Goal: Check status: Check status

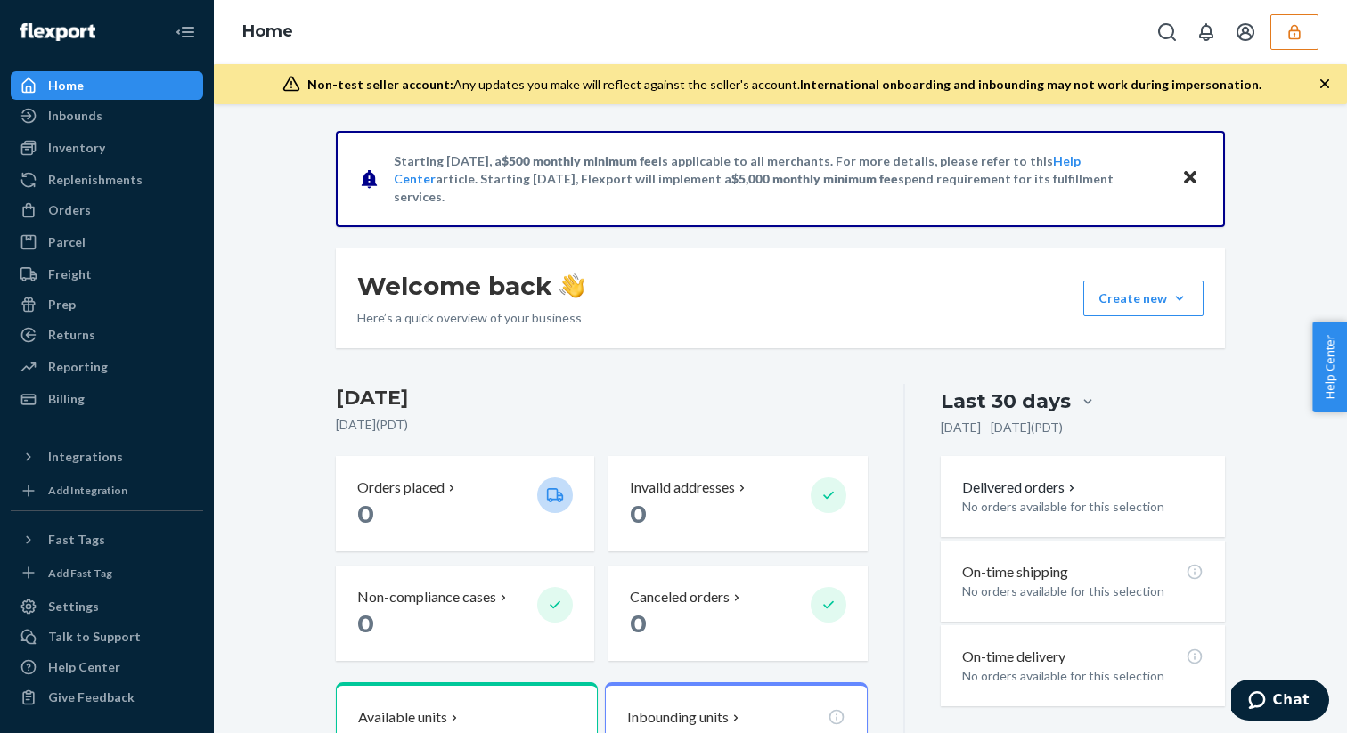
click at [1292, 23] on icon "button" at bounding box center [1294, 32] width 18 height 18
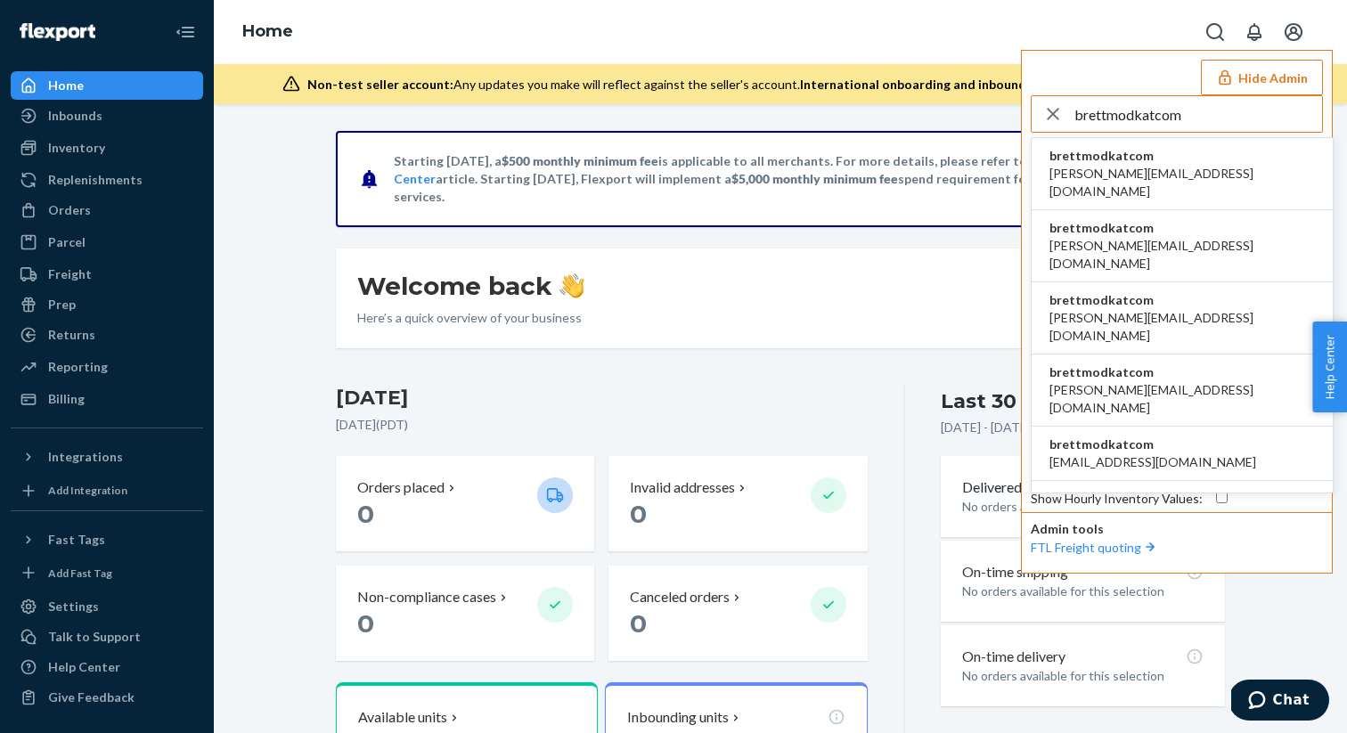
type input "brettmodkatcom"
click at [1153, 146] on li "brettmodkatcom [PERSON_NAME][EMAIL_ADDRESS][DOMAIN_NAME]" at bounding box center [1181, 174] width 301 height 72
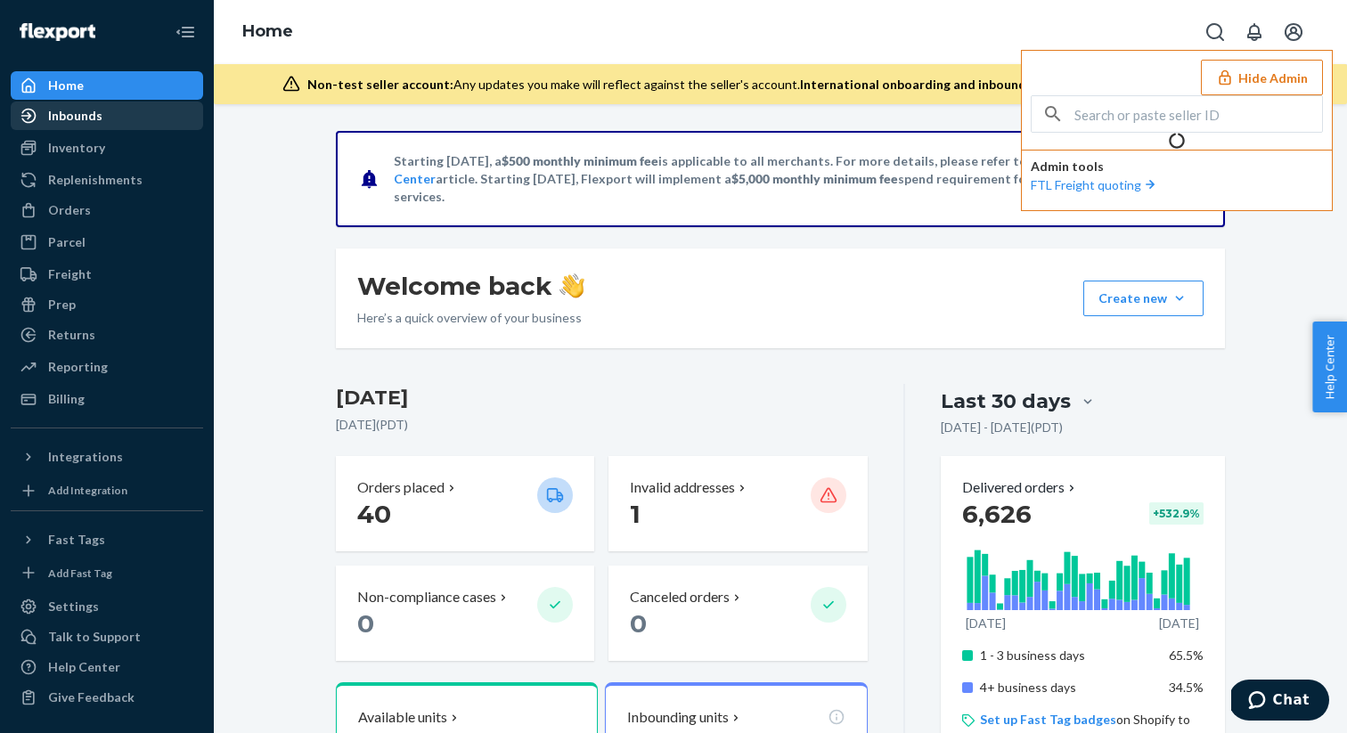
click at [142, 120] on div "Inbounds" at bounding box center [106, 115] width 189 height 25
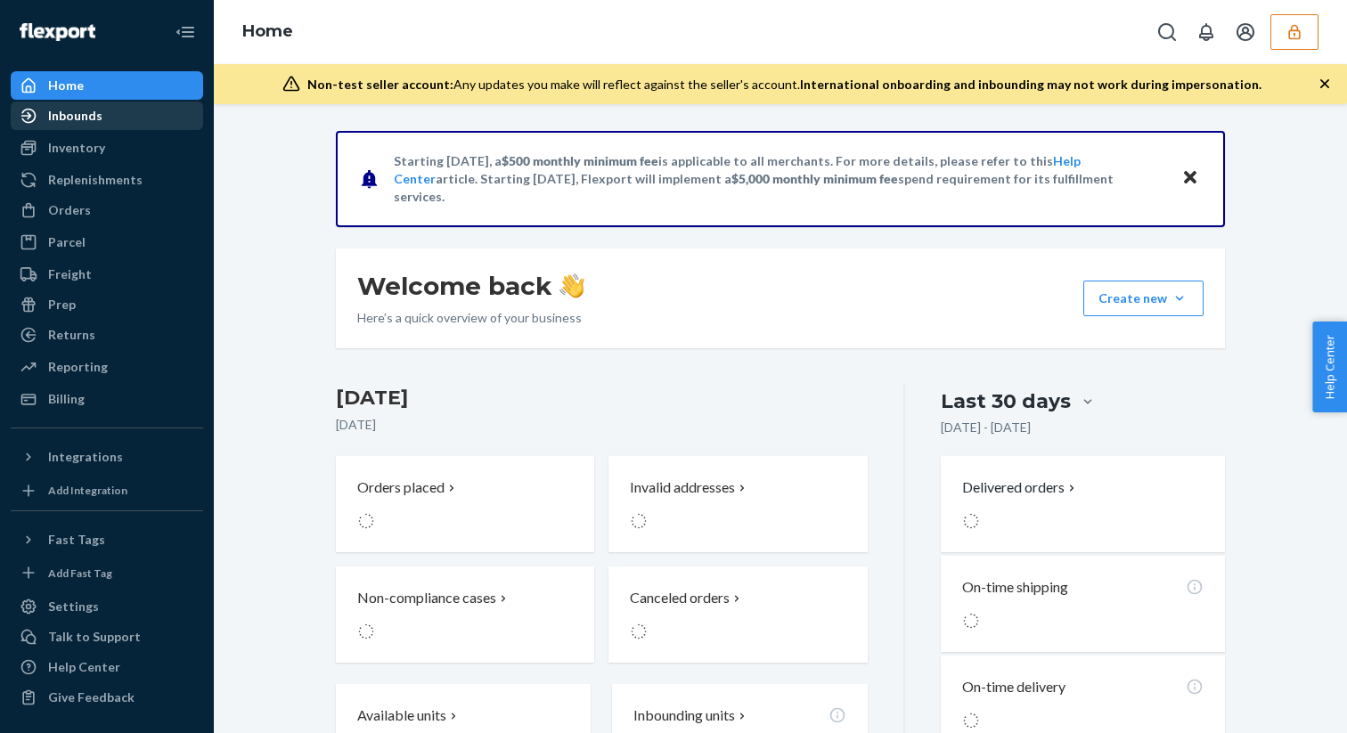
click at [148, 114] on div "Inbounds" at bounding box center [106, 115] width 189 height 25
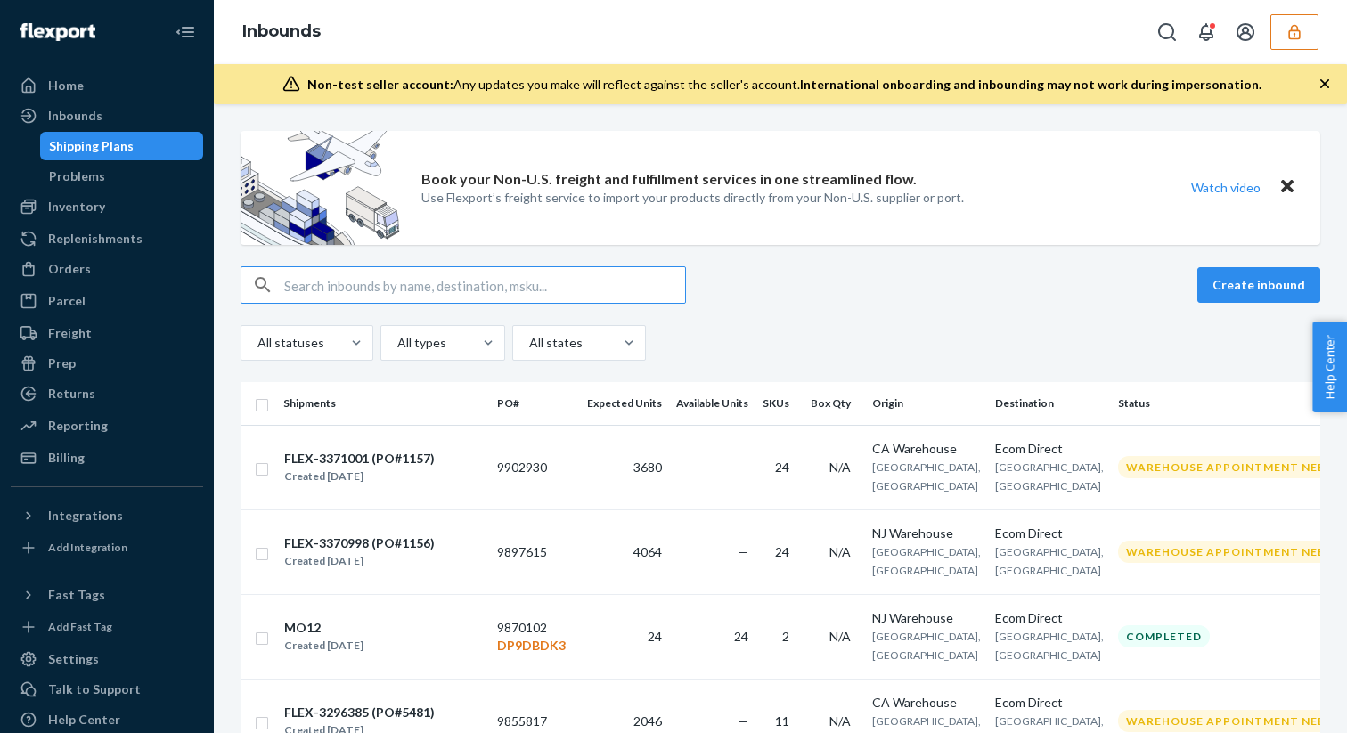
click at [412, 283] on input "text" at bounding box center [484, 285] width 401 height 36
type input "9827066"
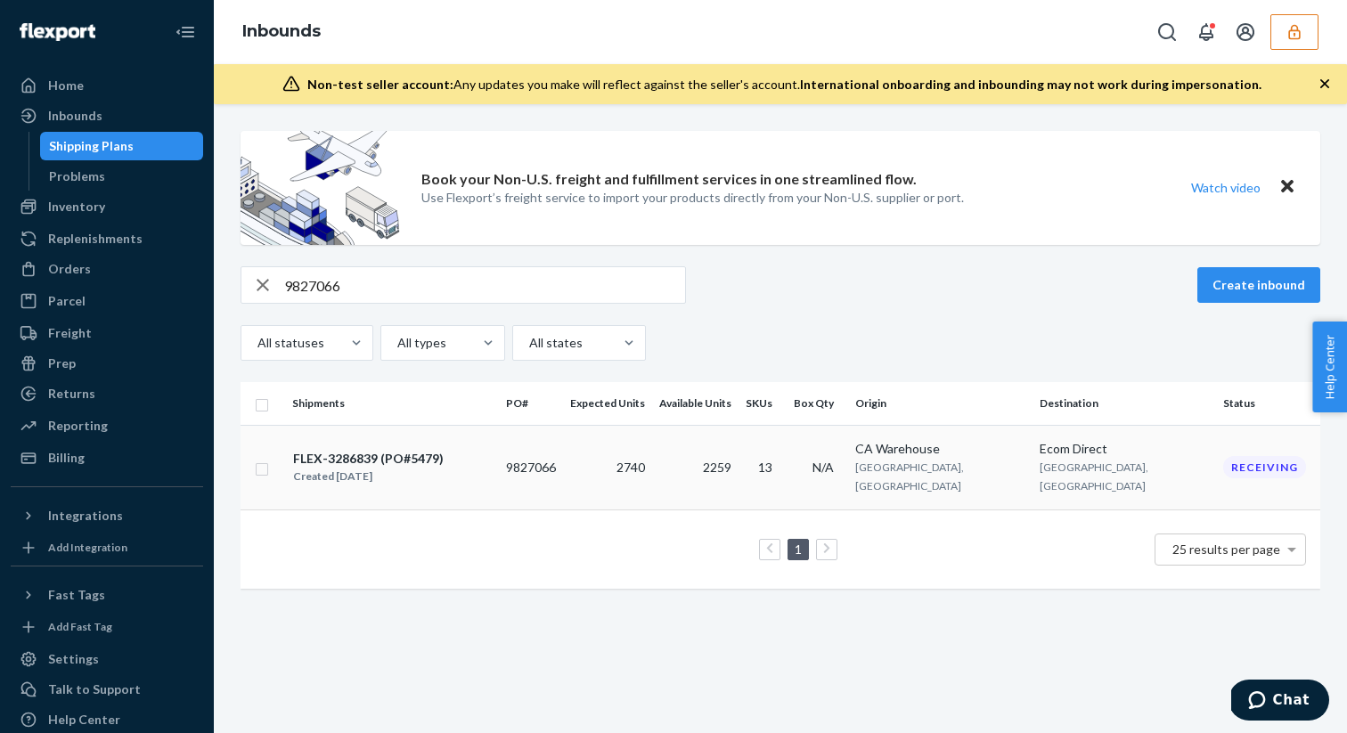
click at [563, 473] on td "9827066" at bounding box center [531, 467] width 64 height 85
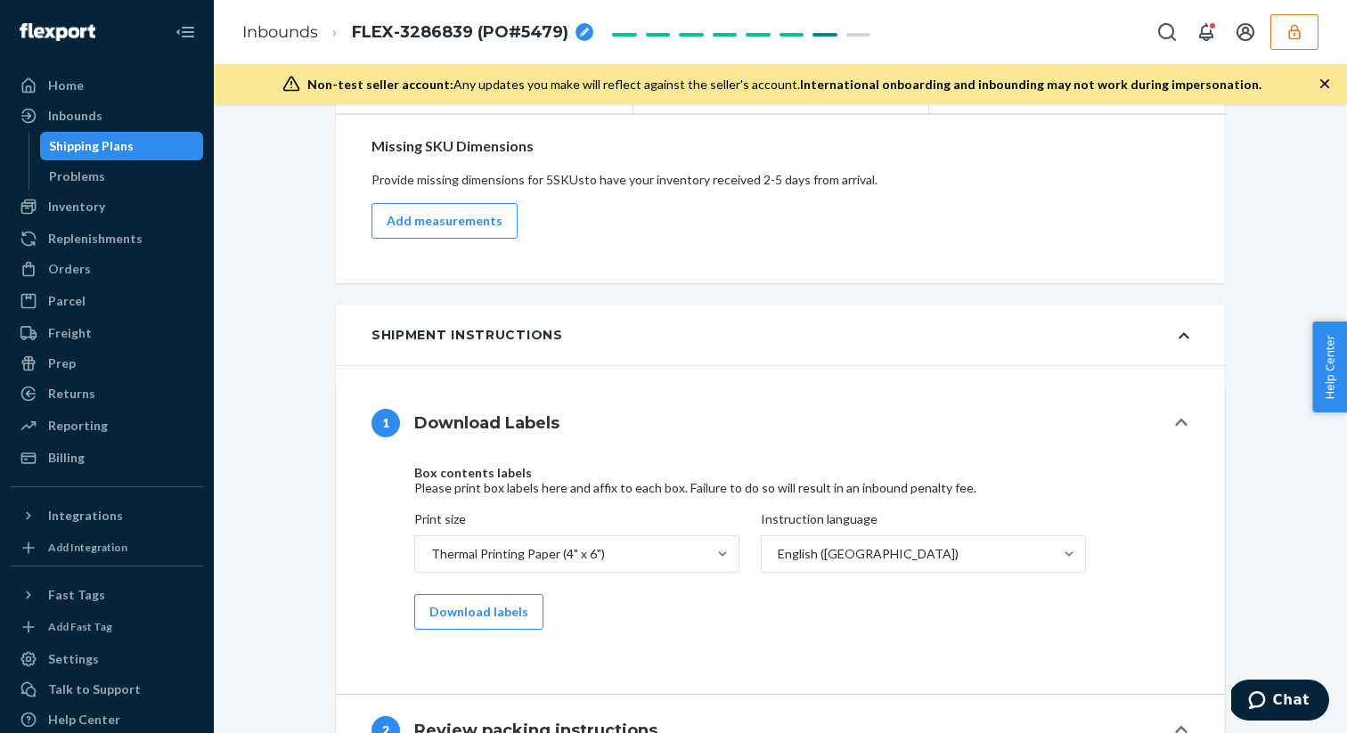
scroll to position [641, 0]
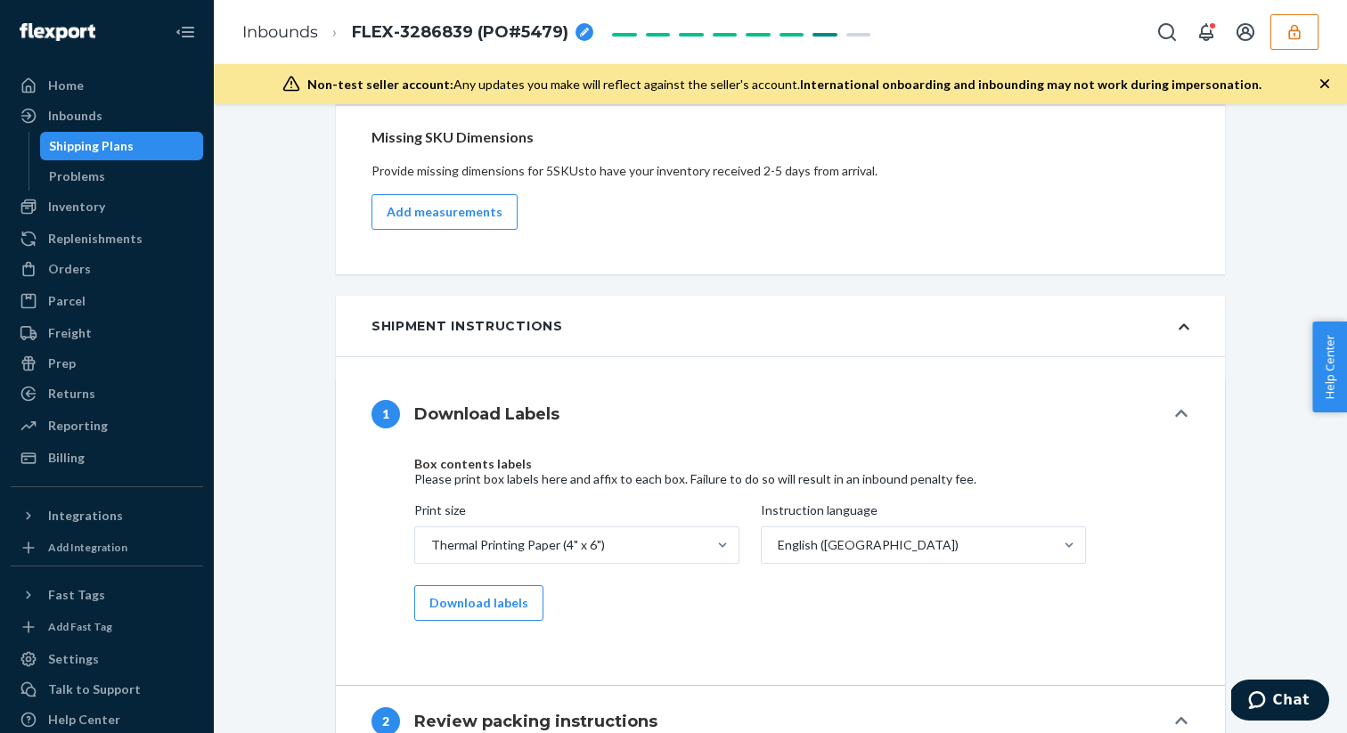
click at [615, 298] on div "Shipment Instructions" at bounding box center [780, 326] width 889 height 61
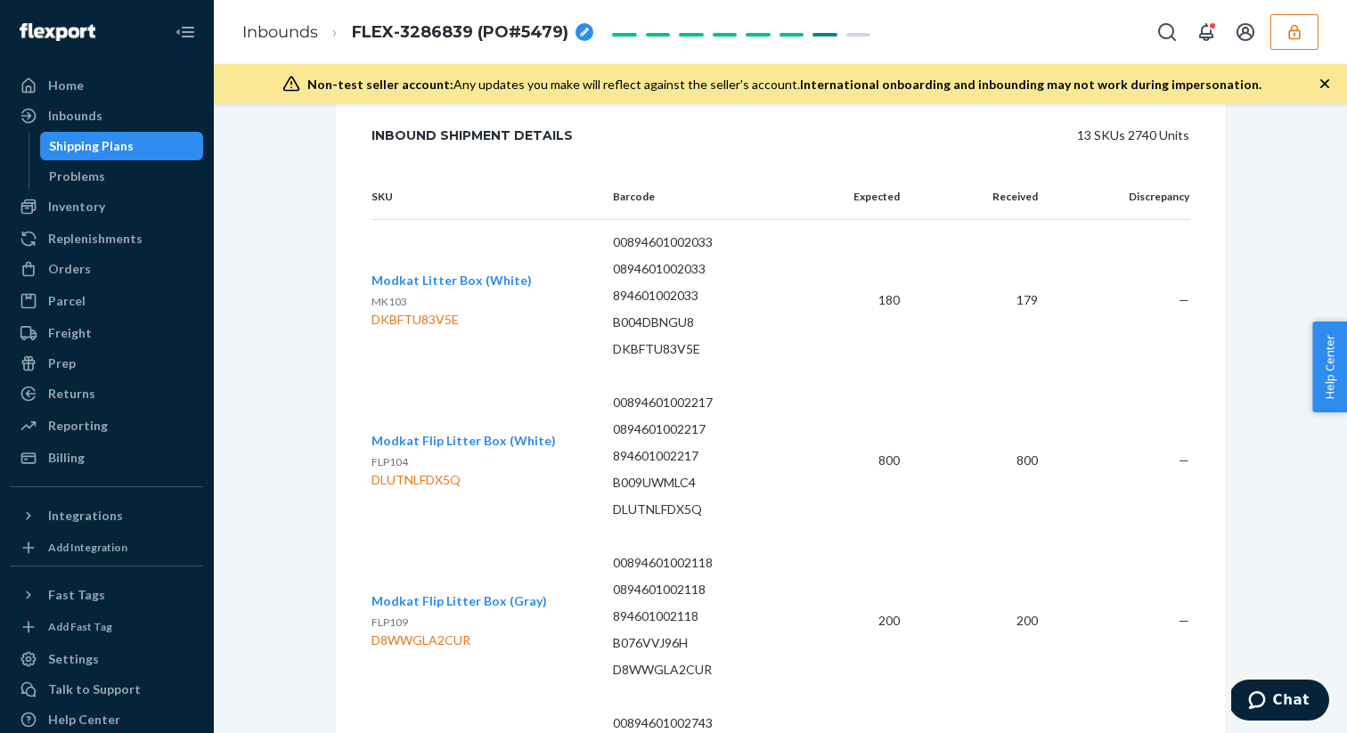
scroll to position [2068, 0]
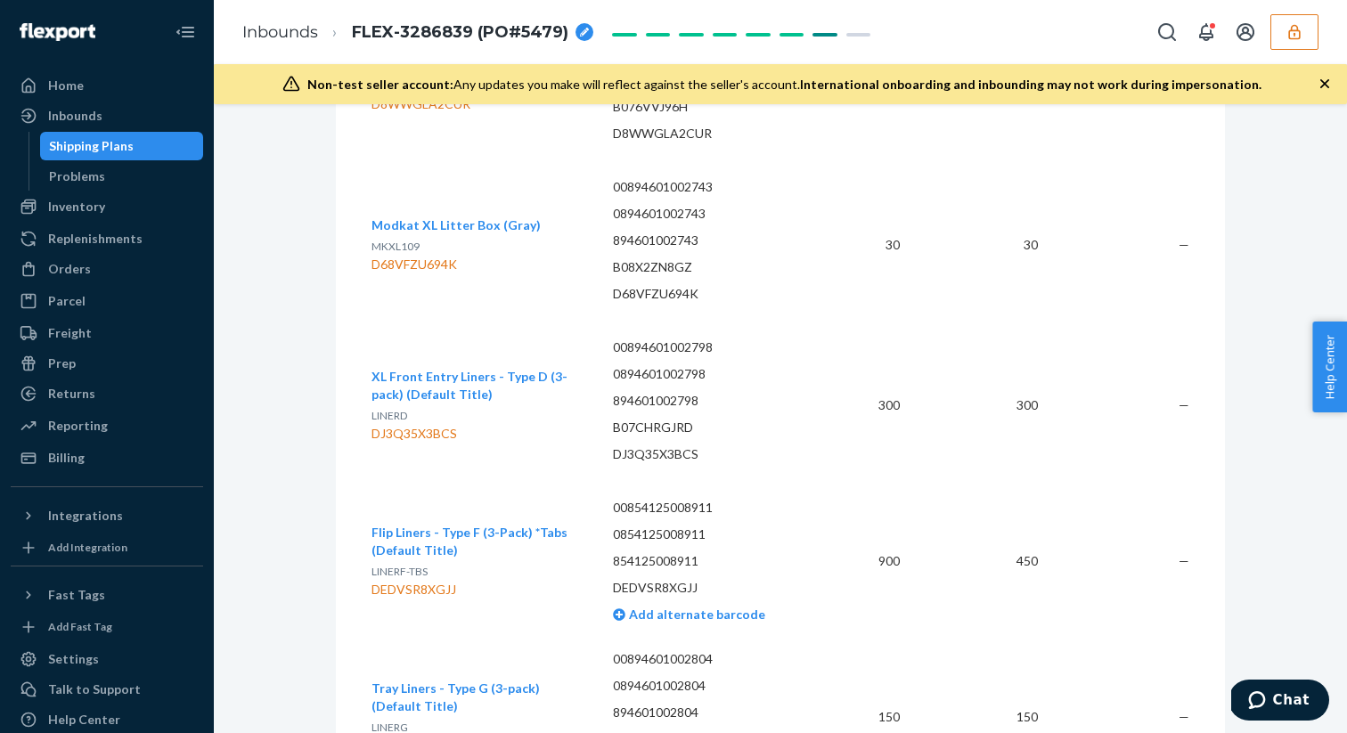
scroll to position [2091, 0]
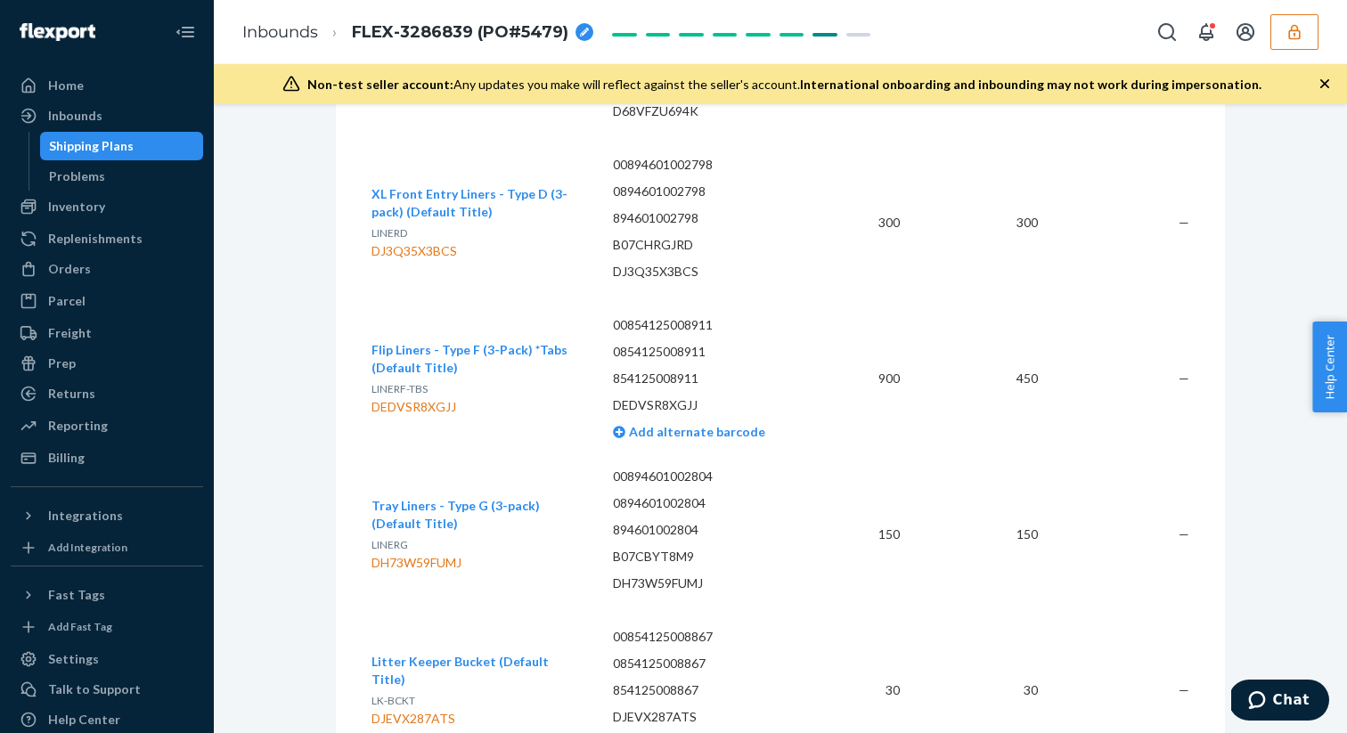
click at [1222, 436] on div "SKU Barcode Expected Received Discrepancy Modkat Litter Box (White) MK103 DKBFT…" at bounding box center [780, 475] width 889 height 2039
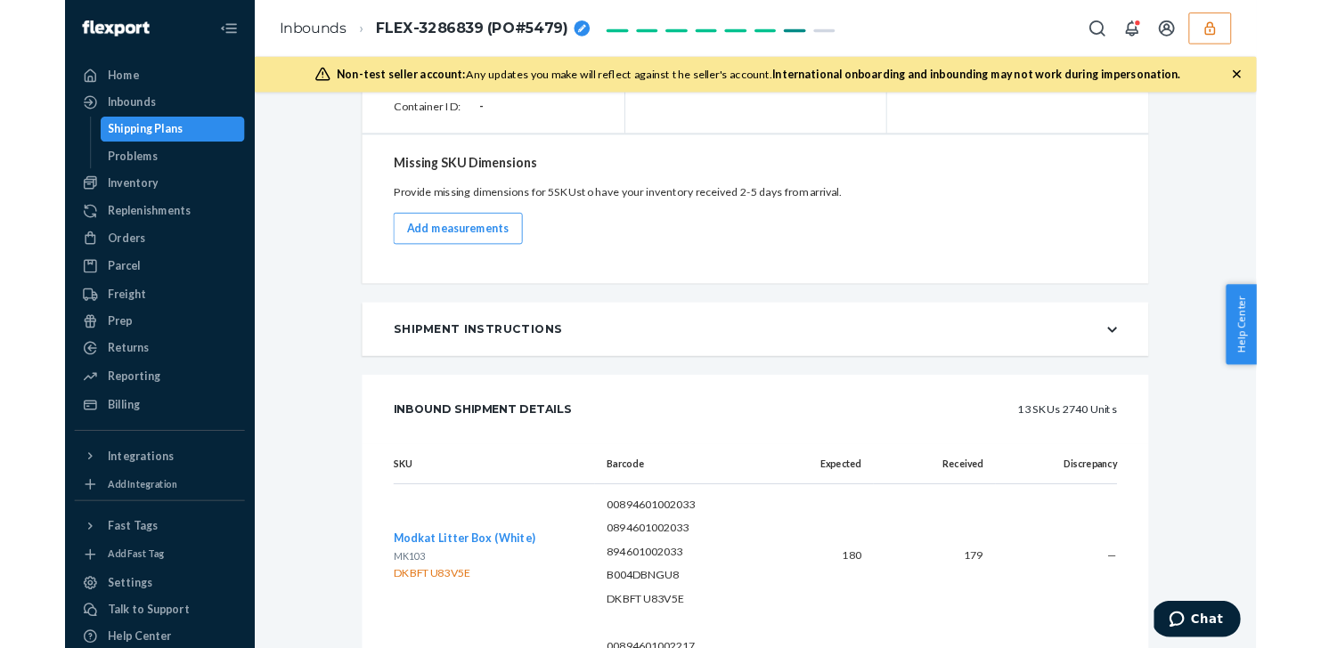
scroll to position [1049, 0]
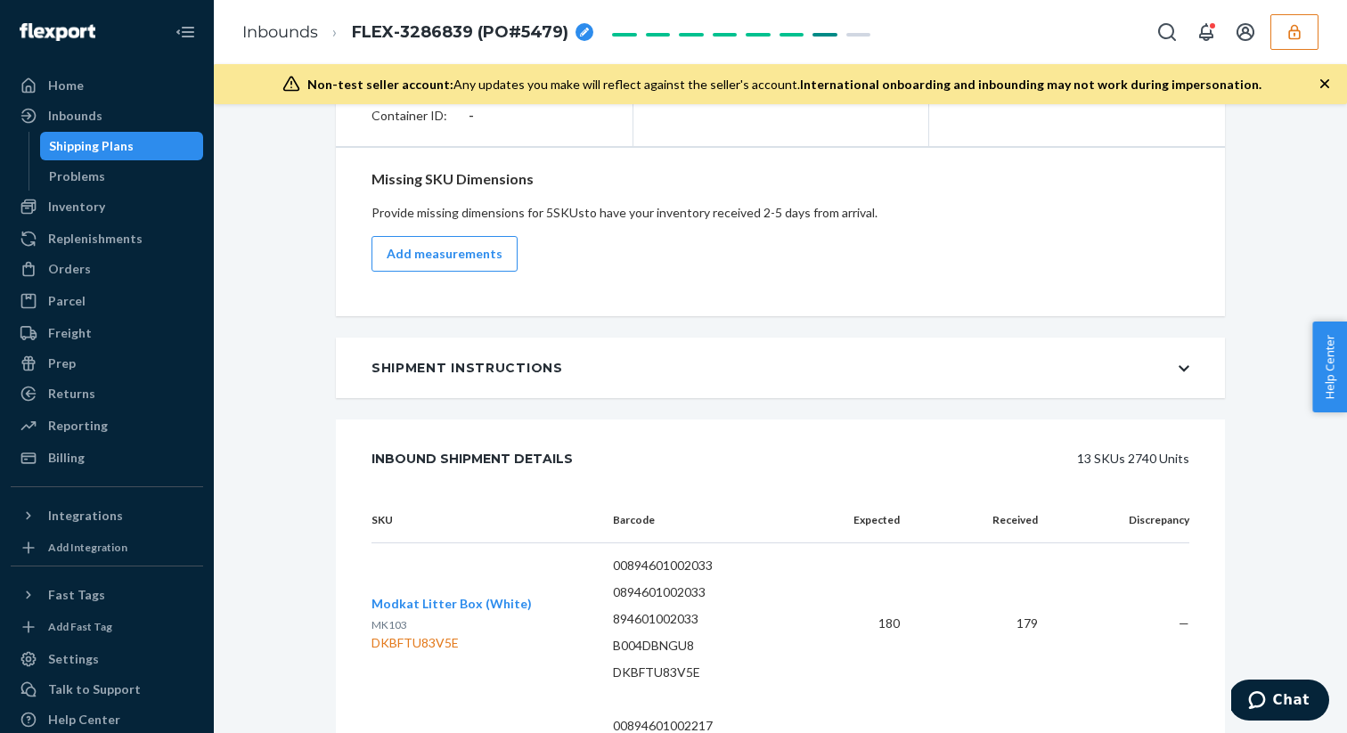
click at [1302, 37] on icon "button" at bounding box center [1294, 32] width 18 height 18
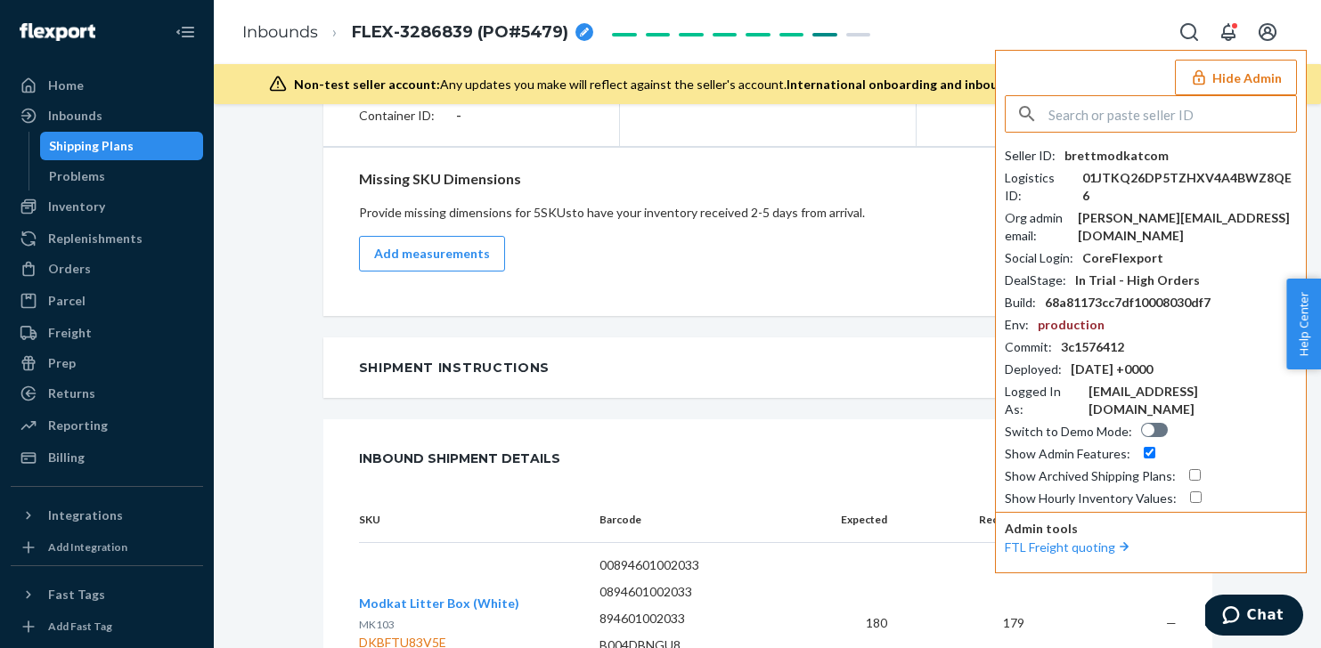
scroll to position [1050, 0]
